Goal: Information Seeking & Learning: Learn about a topic

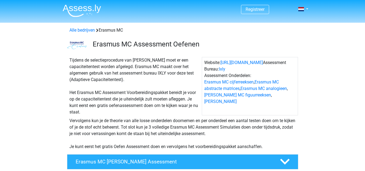
click at [148, 49] on div "Erasmus MC Assessment Oefenen" at bounding box center [193, 45] width 209 height 11
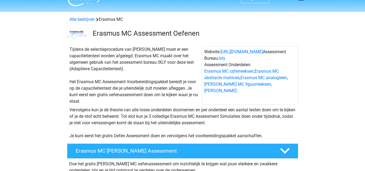
scroll to position [22, 0]
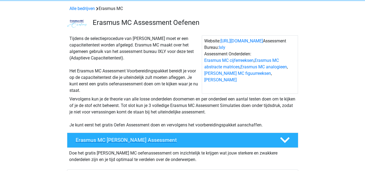
click at [169, 136] on div "Erasmus MC [PERSON_NAME] Assessment" at bounding box center [182, 139] width 231 height 15
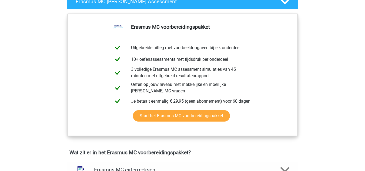
scroll to position [309, 0]
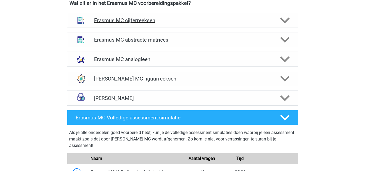
click at [292, 18] on div at bounding box center [284, 20] width 18 height 9
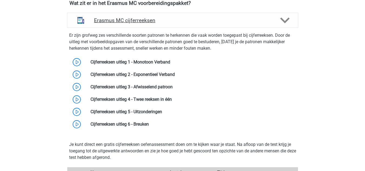
click at [284, 20] on icon at bounding box center [284, 20] width 9 height 9
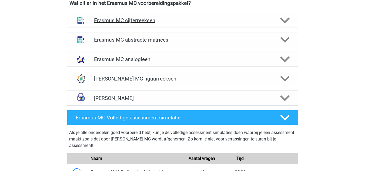
click at [284, 20] on icon at bounding box center [284, 20] width 9 height 9
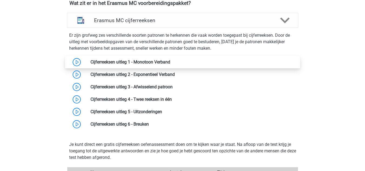
click at [170, 61] on link at bounding box center [170, 61] width 0 height 5
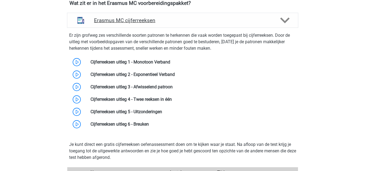
click at [281, 19] on polygon at bounding box center [284, 21] width 9 height 6
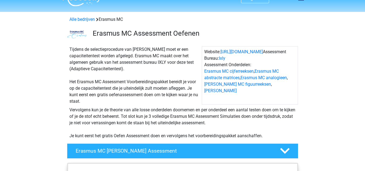
scroll to position [0, 0]
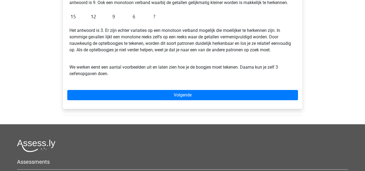
scroll to position [11, 0]
